Goal: Information Seeking & Learning: Check status

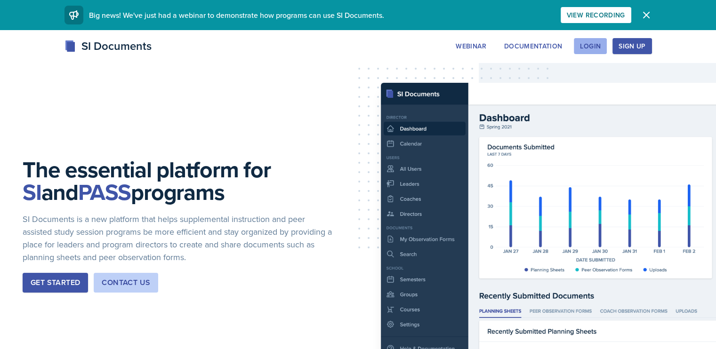
click at [601, 45] on div "Login" at bounding box center [590, 46] width 21 height 8
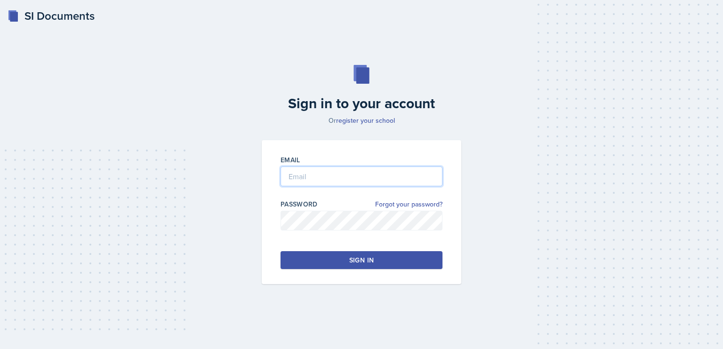
type input "[EMAIL_ADDRESS][DOMAIN_NAME]"
click at [424, 255] on button "Sign in" at bounding box center [362, 260] width 162 height 18
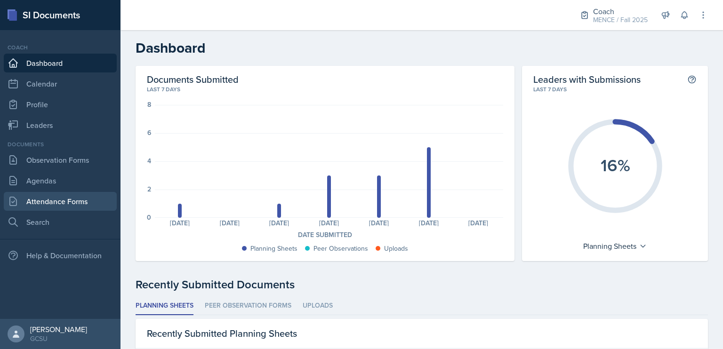
click at [84, 202] on link "Attendance Forms" at bounding box center [60, 201] width 113 height 19
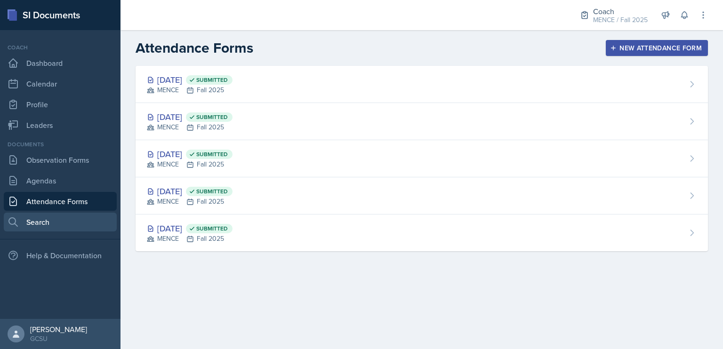
click at [77, 223] on link "Search" at bounding box center [60, 222] width 113 height 19
select select "all"
select select "1"
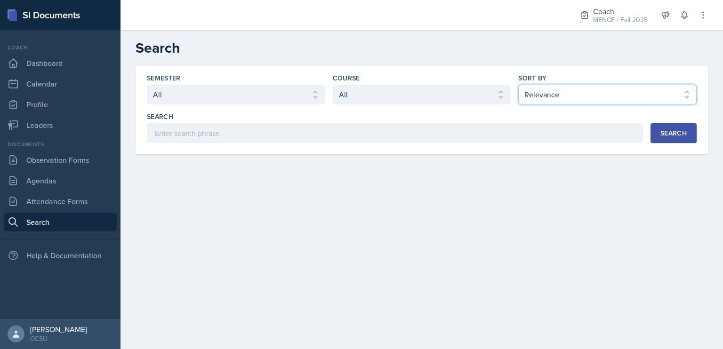
click at [604, 90] on select "Select sort by Relevance Document Date (Asc) Document Date (Desc)" at bounding box center [607, 95] width 178 height 20
click at [601, 91] on select "Select sort by Relevance Document Date (Asc) Document Date (Desc)" at bounding box center [607, 95] width 178 height 20
click at [397, 98] on select "Select course All ACCT 3101 ACCT 3102 ASTR 1000 BIOL 1100 BIOL 1107 BIOL 1108 B…" at bounding box center [422, 95] width 178 height 20
click at [397, 95] on select "Select course All ACCT 3101 ACCT 3102 ASTR 1000 BIOL 1100 BIOL 1107 BIOL 1108 B…" at bounding box center [422, 95] width 178 height 20
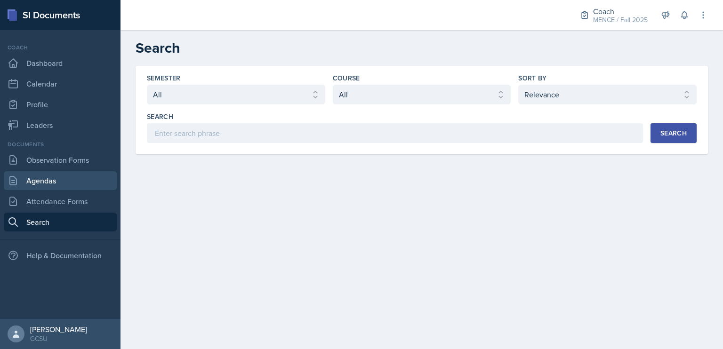
click at [65, 179] on link "Agendas" at bounding box center [60, 180] width 113 height 19
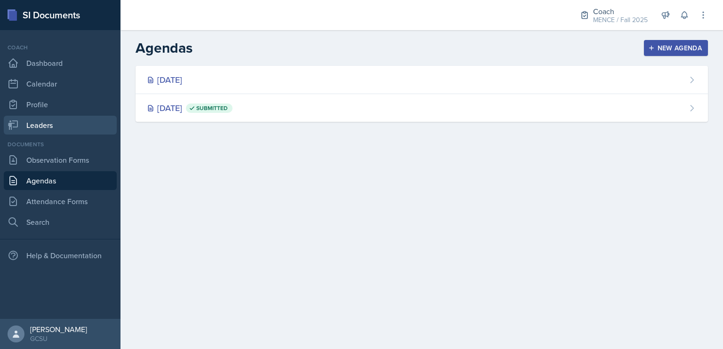
click at [37, 119] on link "Leaders" at bounding box center [60, 125] width 113 height 19
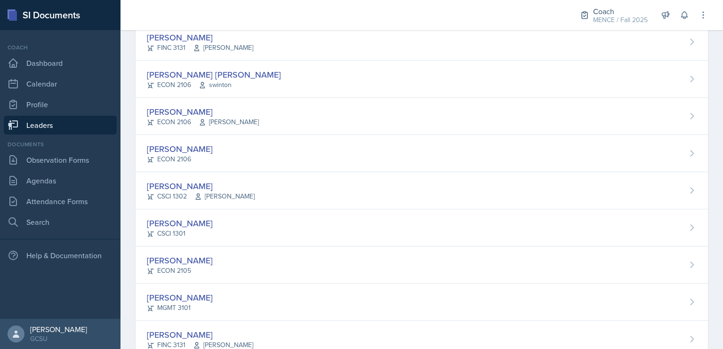
scroll to position [174, 0]
click at [31, 68] on link "Dashboard" at bounding box center [60, 63] width 113 height 19
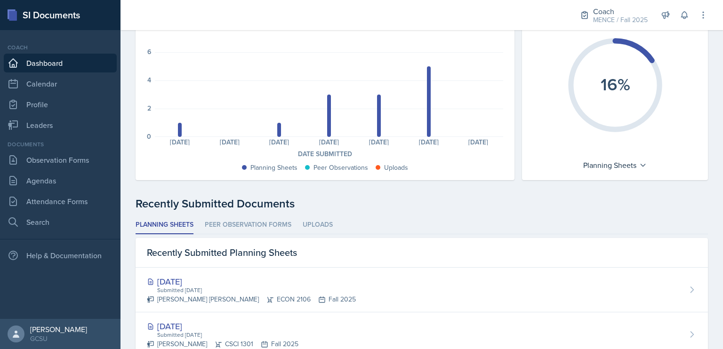
scroll to position [93, 0]
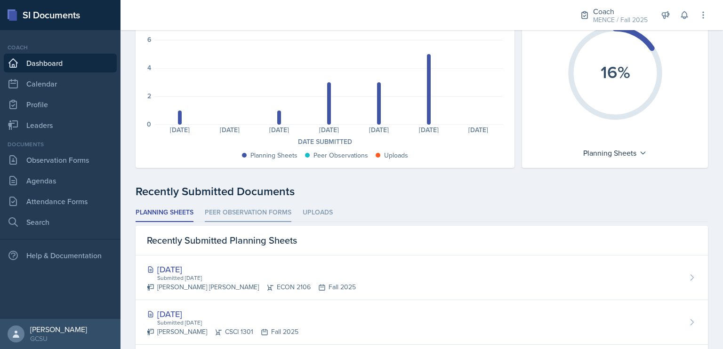
click at [269, 217] on li "Peer Observation Forms" at bounding box center [248, 213] width 87 height 18
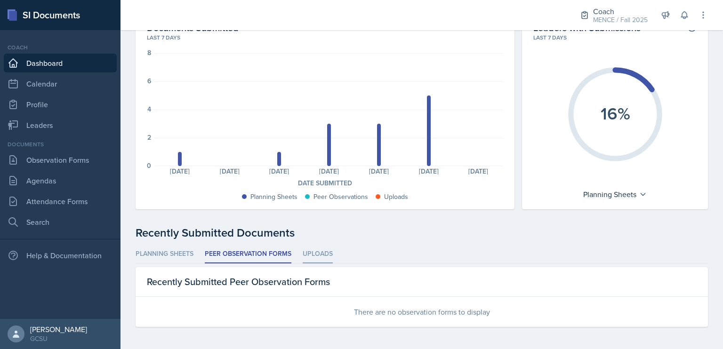
click at [316, 252] on li "Uploads" at bounding box center [318, 254] width 30 height 18
click at [230, 247] on li "Peer Observation Forms" at bounding box center [248, 254] width 87 height 18
click at [177, 249] on li "Planning Sheets" at bounding box center [165, 254] width 58 height 18
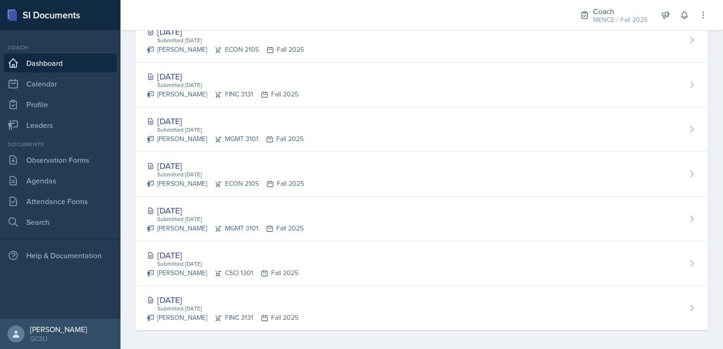
scroll to position [468, 0]
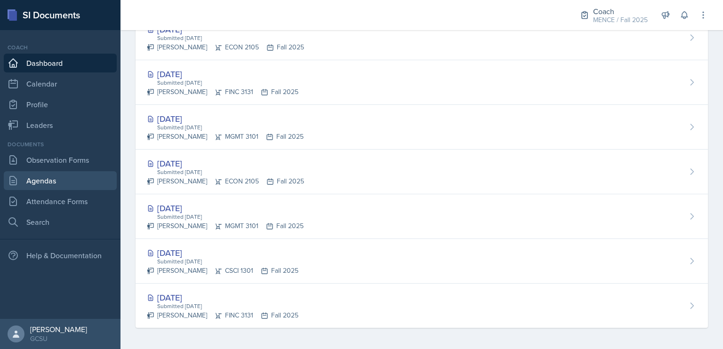
click at [77, 187] on link "Agendas" at bounding box center [60, 180] width 113 height 19
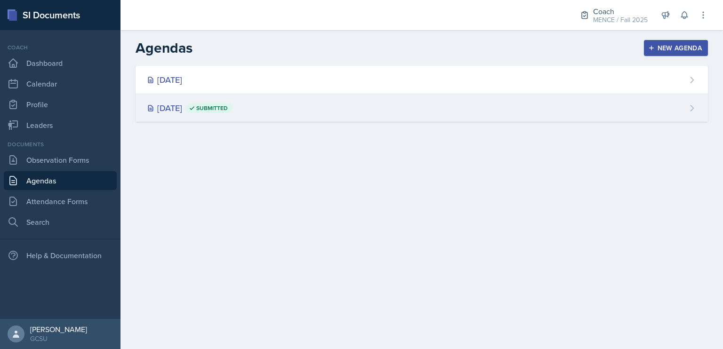
click at [196, 111] on div "[DATE] Submitted" at bounding box center [190, 108] width 86 height 13
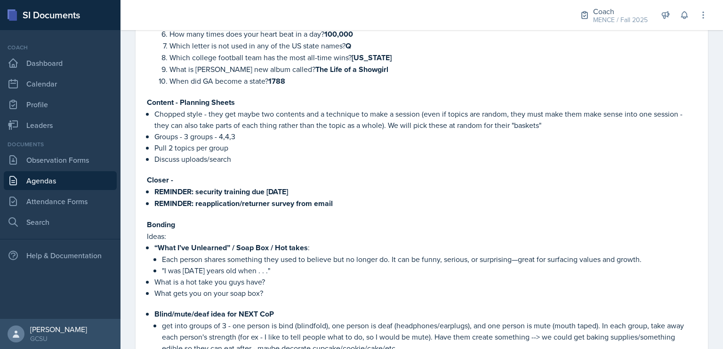
scroll to position [222, 0]
click at [80, 162] on link "Observation Forms" at bounding box center [60, 160] width 113 height 19
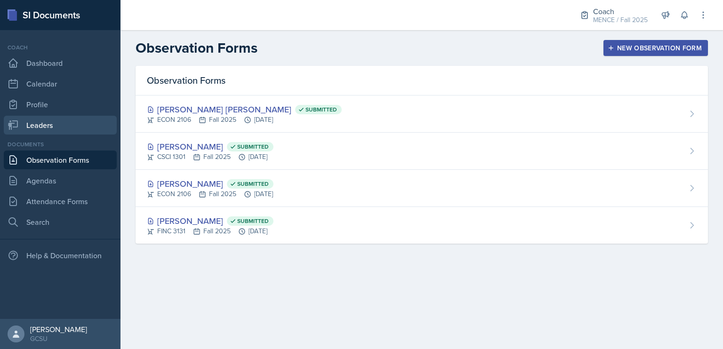
click at [47, 122] on link "Leaders" at bounding box center [60, 125] width 113 height 19
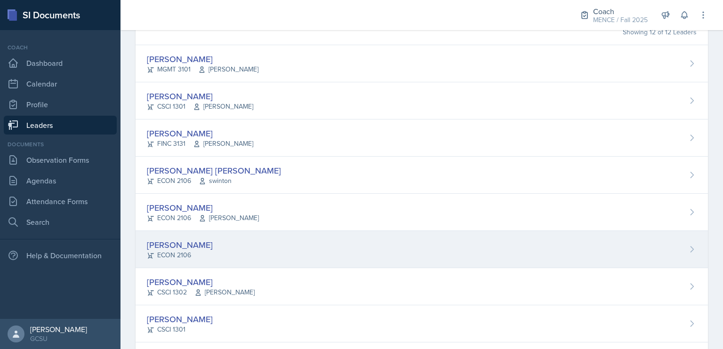
scroll to position [76, 0]
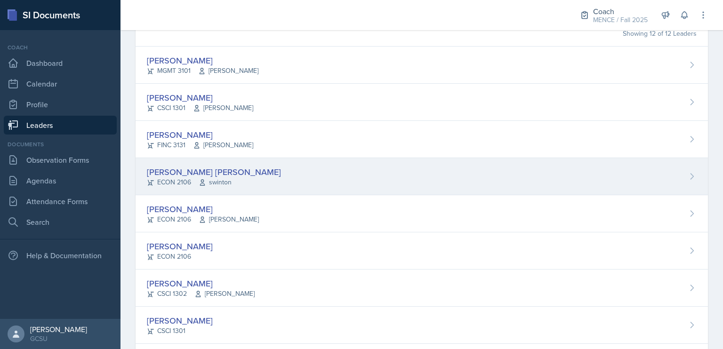
click at [230, 176] on div "[PERSON_NAME] [PERSON_NAME]" at bounding box center [214, 172] width 134 height 13
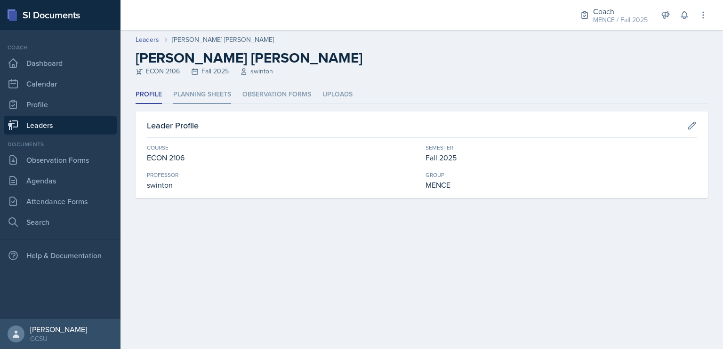
click at [213, 92] on li "Planning Sheets" at bounding box center [202, 95] width 58 height 18
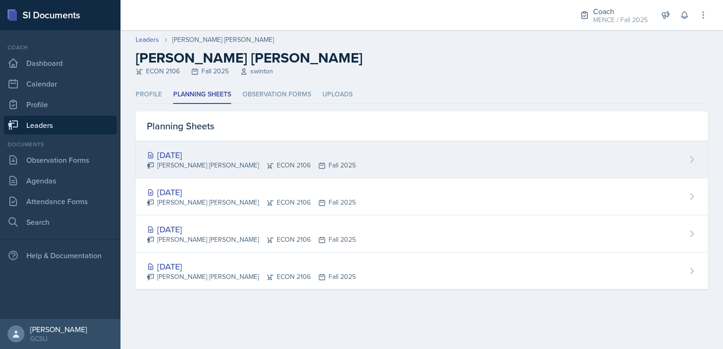
click at [255, 159] on div "[DATE]" at bounding box center [251, 155] width 209 height 13
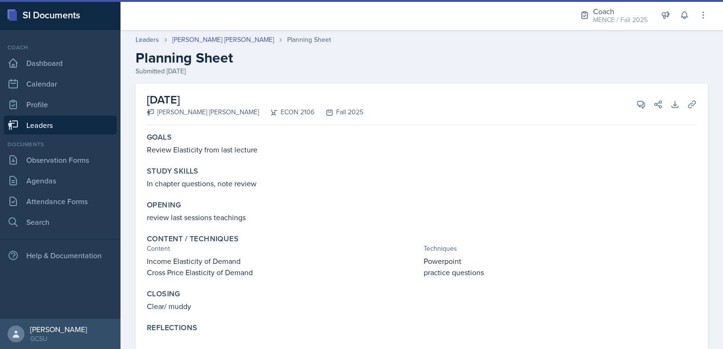
scroll to position [23, 0]
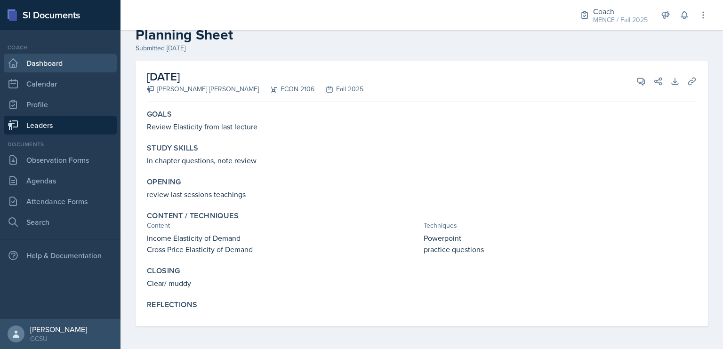
click at [46, 69] on link "Dashboard" at bounding box center [60, 63] width 113 height 19
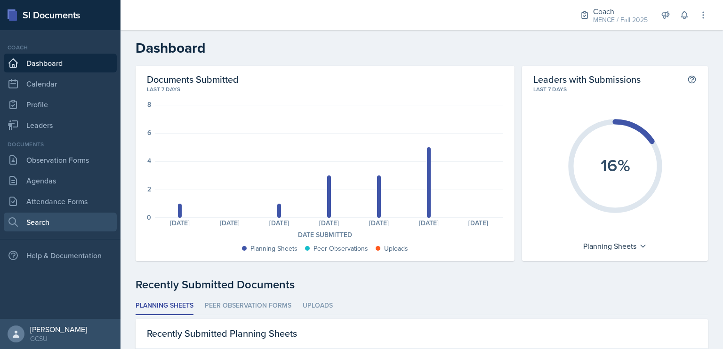
click at [53, 225] on link "Search" at bounding box center [60, 222] width 113 height 19
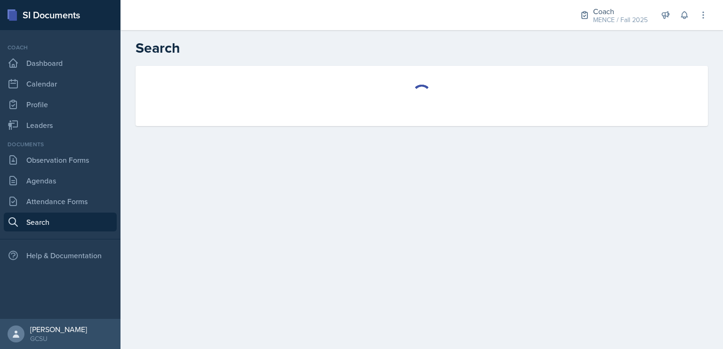
select select "all"
select select "1"
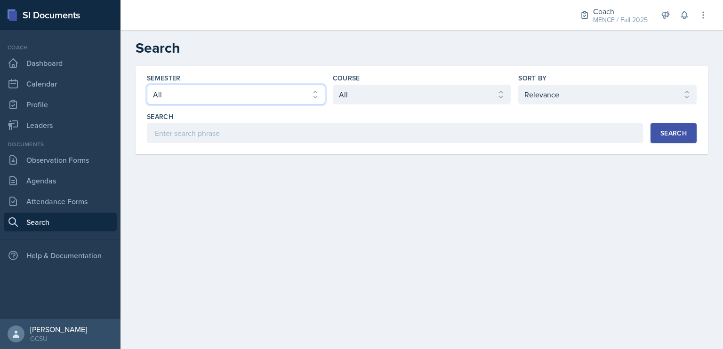
click at [220, 94] on select "Select semester All Fall 2025 Spring 2025 Fall 2024 Spring 2024 Fall 2023 Sprin…" at bounding box center [236, 95] width 178 height 20
select select "b95d2253-5877-4a86-98d0-f81876ad46d6"
click at [147, 85] on select "Select semester All Fall 2025 Spring 2025 Fall 2024 Spring 2024 Fall 2023 Sprin…" at bounding box center [236, 95] width 178 height 20
click at [348, 95] on select "Select course All ACCT 3101 ACCT 3102 ASTR 1000 BIOL 1100 BIOL 1107 BIOL 1108 B…" at bounding box center [422, 95] width 178 height 20
select select "c9bad1b1-c359-4dc6-8455-743bf519e2f7"
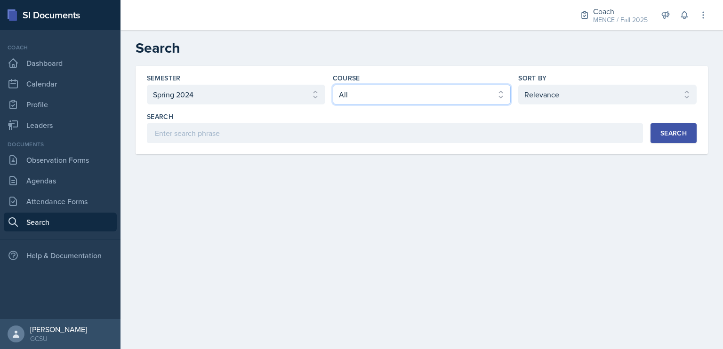
click at [333, 85] on select "Select course All ACCT 3101 ACCT 3102 ASTR 1000 BIOL 1100 BIOL 1107 BIOL 1108 B…" at bounding box center [422, 95] width 178 height 20
click at [678, 132] on div "Search" at bounding box center [674, 133] width 26 height 8
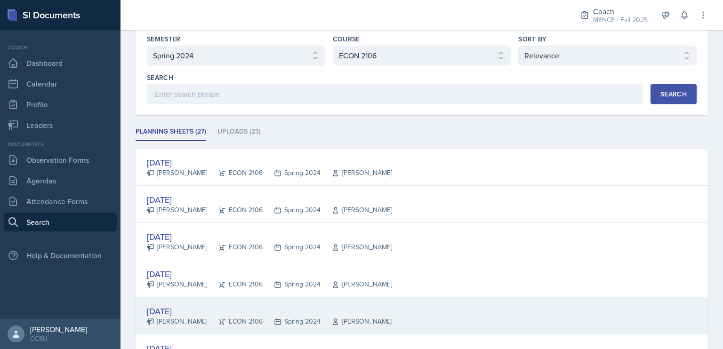
scroll to position [98, 0]
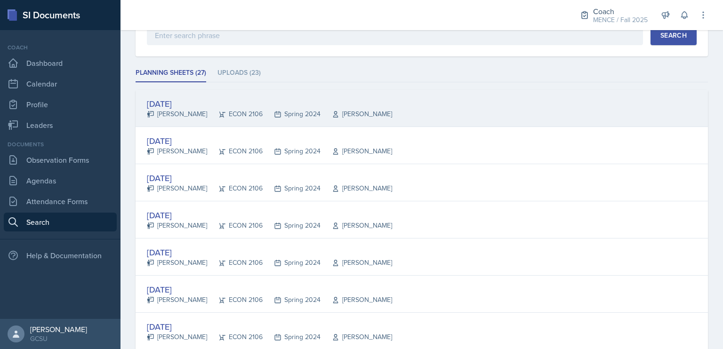
click at [174, 104] on div "[DATE]" at bounding box center [269, 103] width 245 height 13
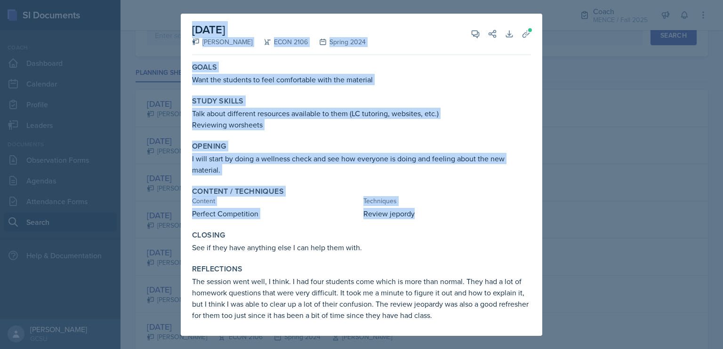
drag, startPoint x: 617, startPoint y: 113, endPoint x: 464, endPoint y: 216, distance: 184.1
click at [464, 216] on div "[DATE] [PERSON_NAME] ECON 2106 Spring 2024 View Comments Comments Send Share Do…" at bounding box center [361, 174] width 723 height 349
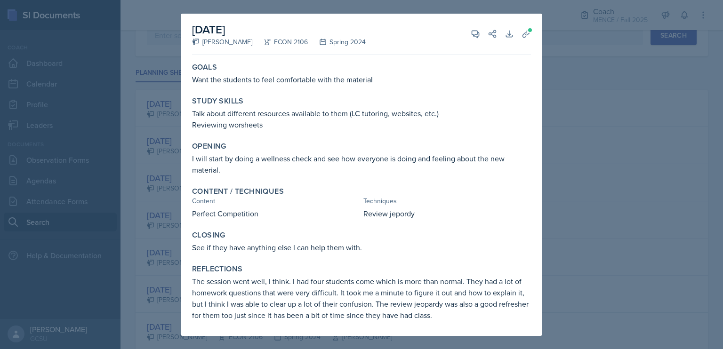
drag, startPoint x: 464, startPoint y: 216, endPoint x: 502, endPoint y: 242, distance: 46.1
click at [502, 242] on p "See if they have anything else I can help them with." at bounding box center [361, 247] width 339 height 11
click at [654, 212] on div at bounding box center [361, 174] width 723 height 349
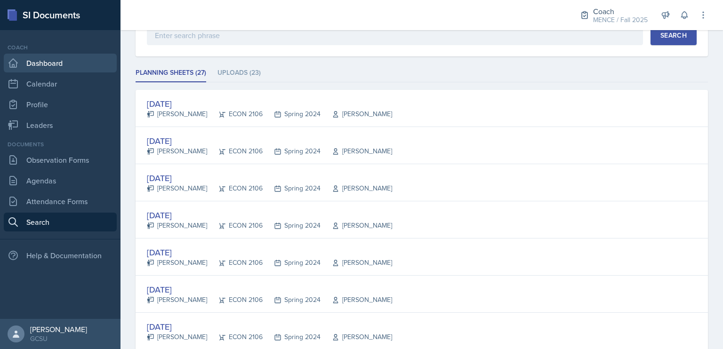
click at [75, 64] on link "Dashboard" at bounding box center [60, 63] width 113 height 19
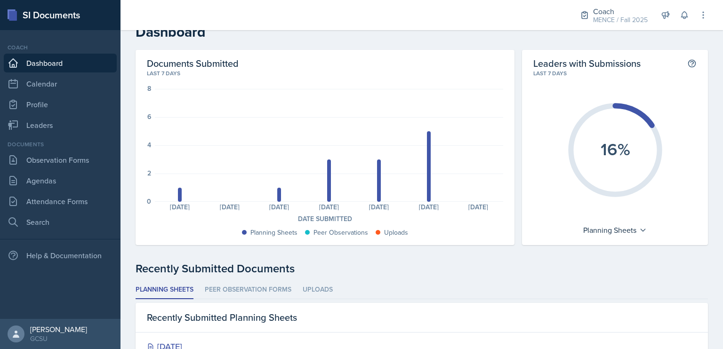
scroll to position [16, 0]
click at [66, 121] on link "Leaders" at bounding box center [60, 125] width 113 height 19
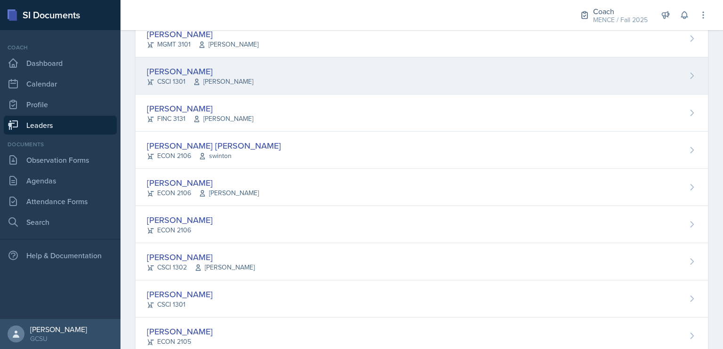
scroll to position [102, 0]
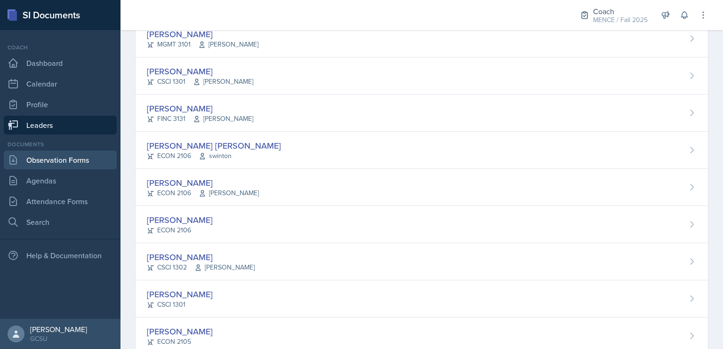
click at [75, 153] on link "Observation Forms" at bounding box center [60, 160] width 113 height 19
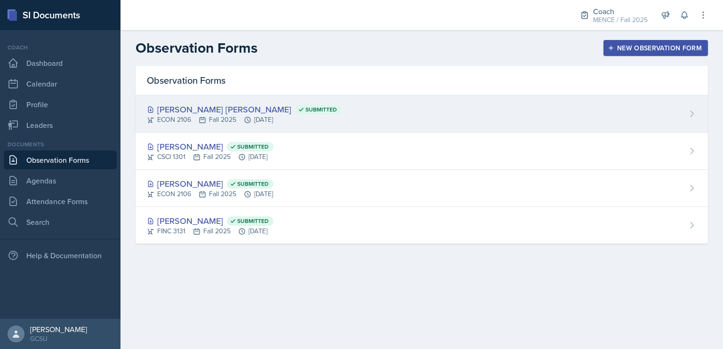
drag, startPoint x: 266, startPoint y: 258, endPoint x: 160, endPoint y: 95, distance: 194.7
click at [160, 95] on div "Observation Forms [PERSON_NAME] [PERSON_NAME] Submitted ECON 2106 Fall 2025 [DA…" at bounding box center [422, 166] width 603 height 201
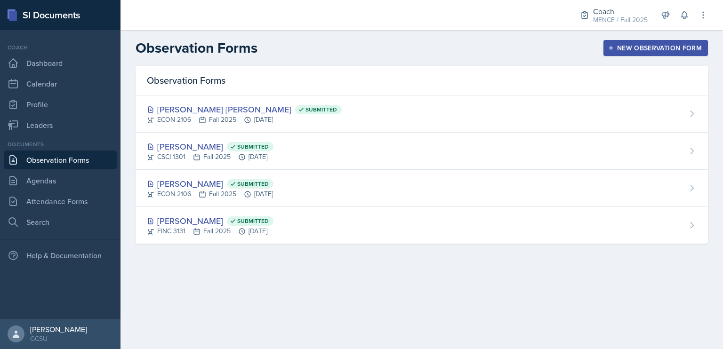
click at [299, 248] on div "Observation Forms [PERSON_NAME] [PERSON_NAME] Submitted ECON 2106 Fall 2025 [DA…" at bounding box center [422, 166] width 603 height 201
click at [74, 129] on link "Leaders" at bounding box center [60, 125] width 113 height 19
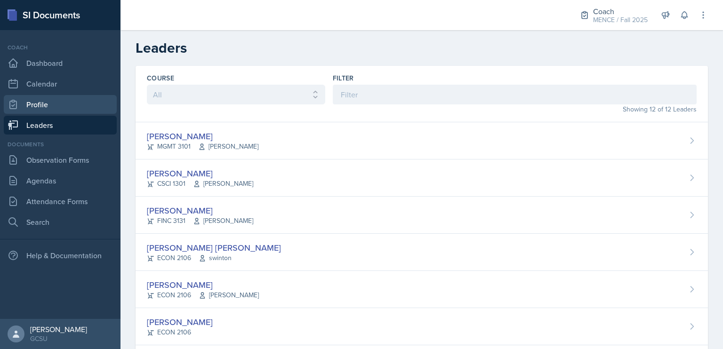
click at [85, 100] on link "Profile" at bounding box center [60, 104] width 113 height 19
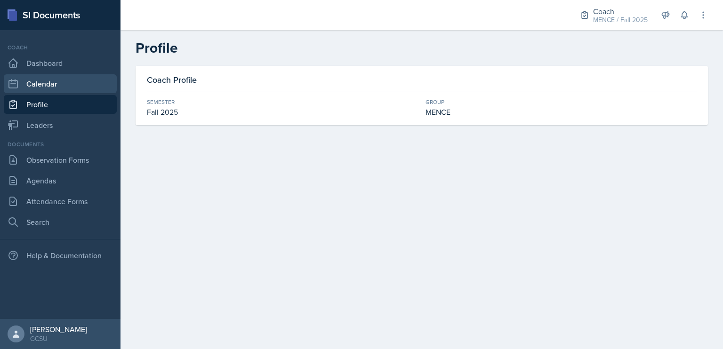
click at [89, 87] on link "Calendar" at bounding box center [60, 83] width 113 height 19
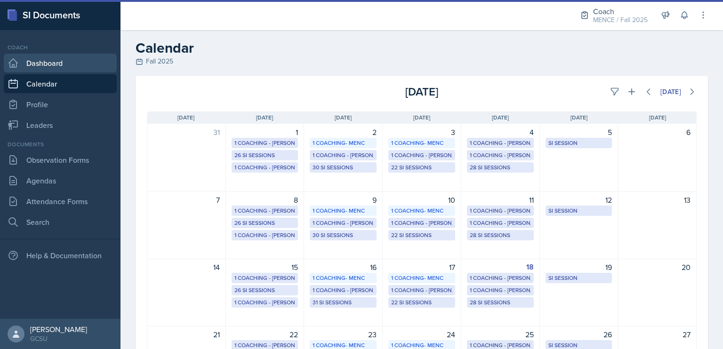
click at [90, 66] on link "Dashboard" at bounding box center [60, 63] width 113 height 19
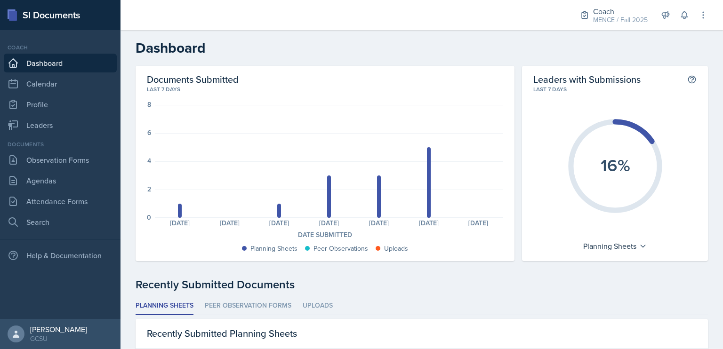
click at [70, 142] on div "Documents" at bounding box center [60, 144] width 113 height 8
click at [76, 87] on link "Calendar" at bounding box center [60, 83] width 113 height 19
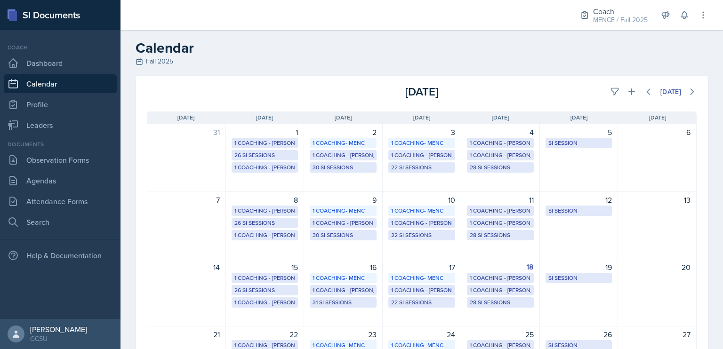
click at [509, 81] on div "[DATE] [DATE]" at bounding box center [422, 88] width 573 height 24
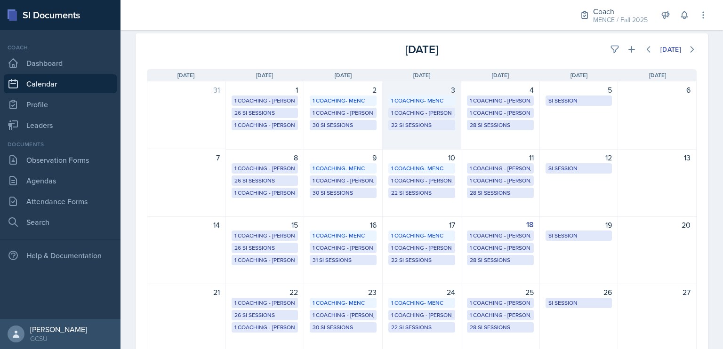
scroll to position [43, 0]
click at [607, 55] on button at bounding box center [614, 48] width 17 height 17
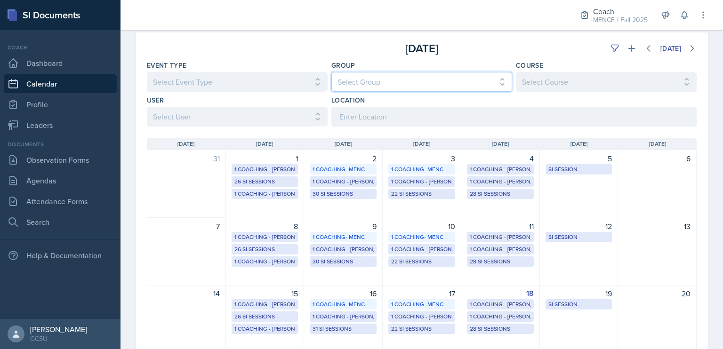
click at [423, 86] on select "Select Group All [PERSON_NAME] [PERSON_NAME] MENCE" at bounding box center [421, 82] width 181 height 20
select select "5ab81a1d-63dd-4c15-ab99-dbb949256b68"
click at [331, 72] on select "Select Group All [PERSON_NAME] [PERSON_NAME] MENCE" at bounding box center [421, 82] width 181 height 20
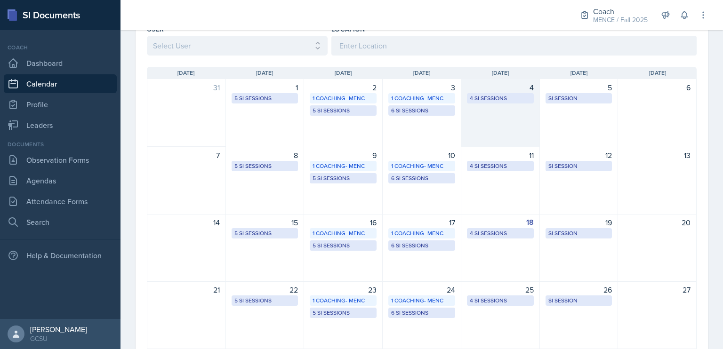
scroll to position [215, 0]
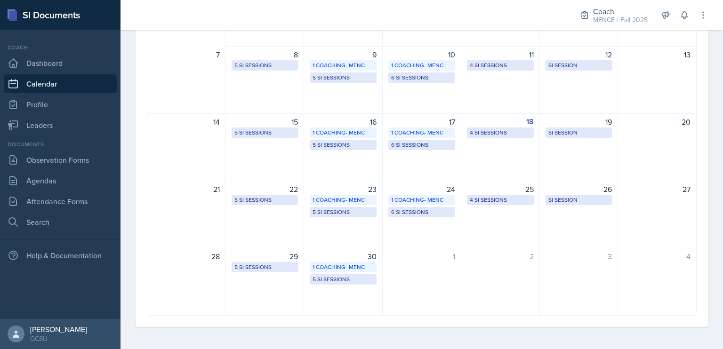
click at [526, 263] on div "2" at bounding box center [500, 282] width 79 height 68
click at [444, 231] on div "24 1 Coaching- MENC 6 SI Sessions" at bounding box center [422, 215] width 79 height 68
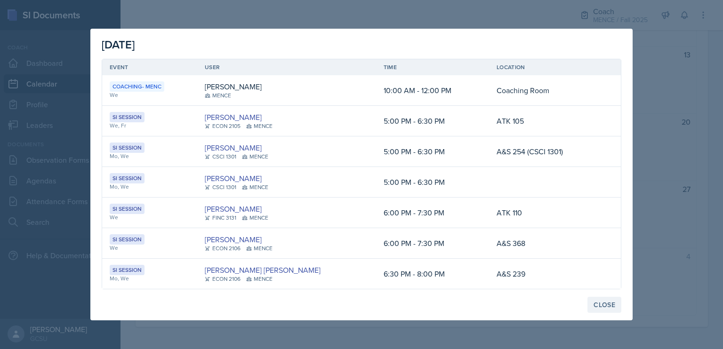
click at [606, 305] on div "Close" at bounding box center [605, 305] width 22 height 8
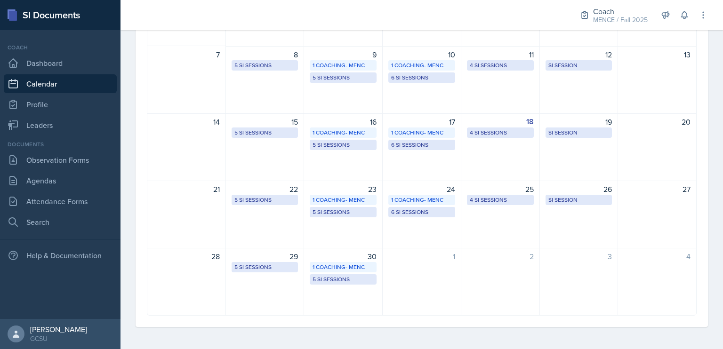
scroll to position [0, 0]
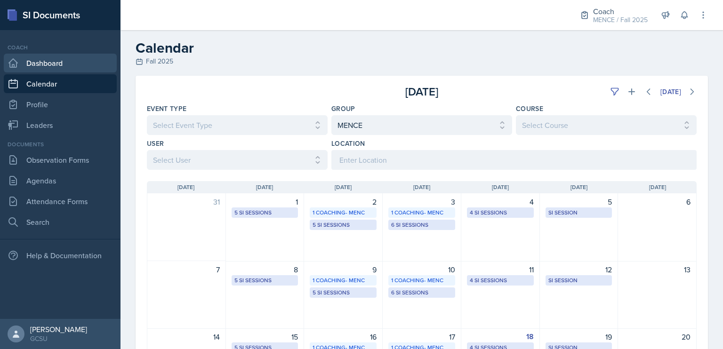
click at [62, 59] on link "Dashboard" at bounding box center [60, 63] width 113 height 19
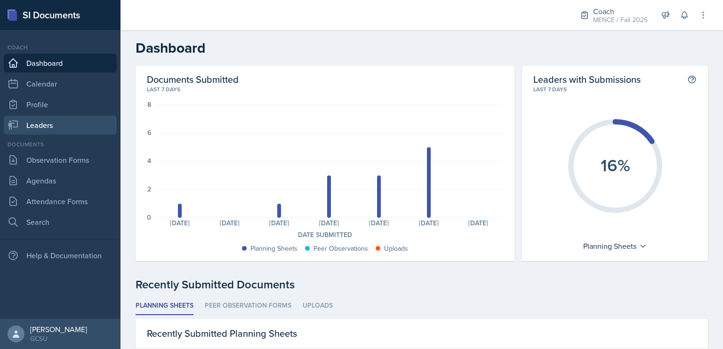
click at [62, 127] on link "Leaders" at bounding box center [60, 125] width 113 height 19
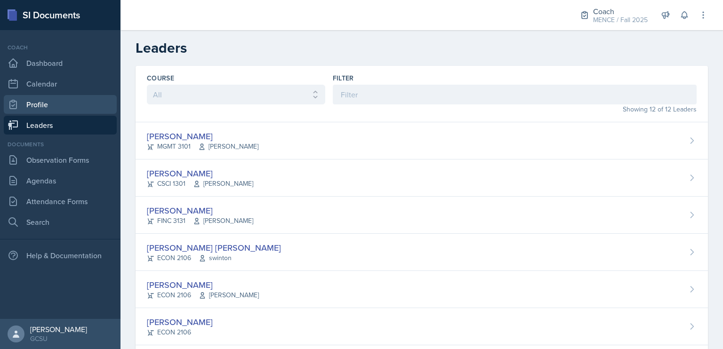
click at [73, 107] on link "Profile" at bounding box center [60, 104] width 113 height 19
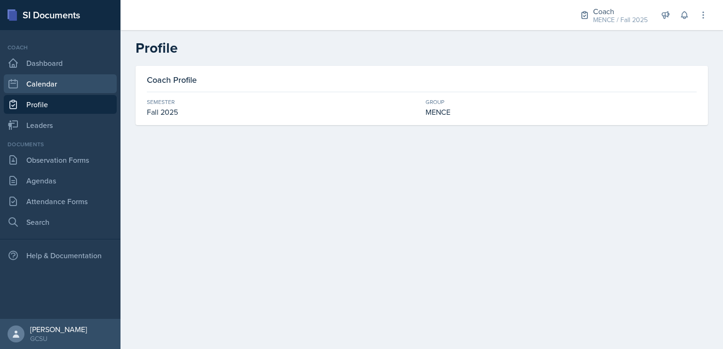
click at [74, 87] on link "Calendar" at bounding box center [60, 83] width 113 height 19
